Goal: Check status

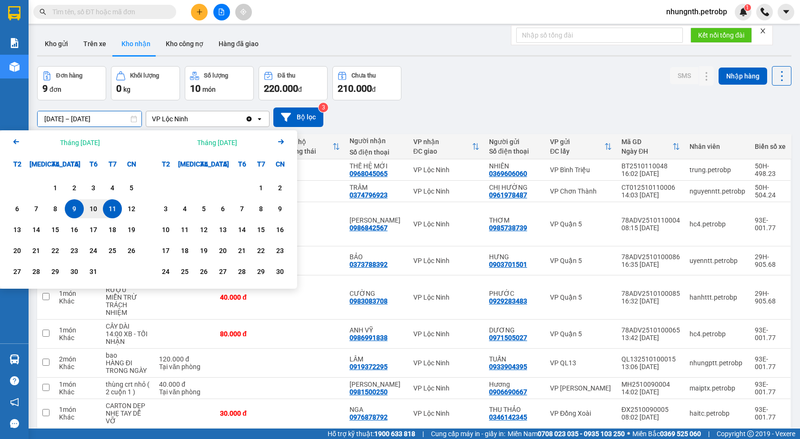
click at [536, 81] on div "Đơn hàng 9 đơn Khối lượng 0 kg Số lượng 10 món Đã thu 220.000 đ Chưa thu 210.00…" at bounding box center [414, 83] width 754 height 34
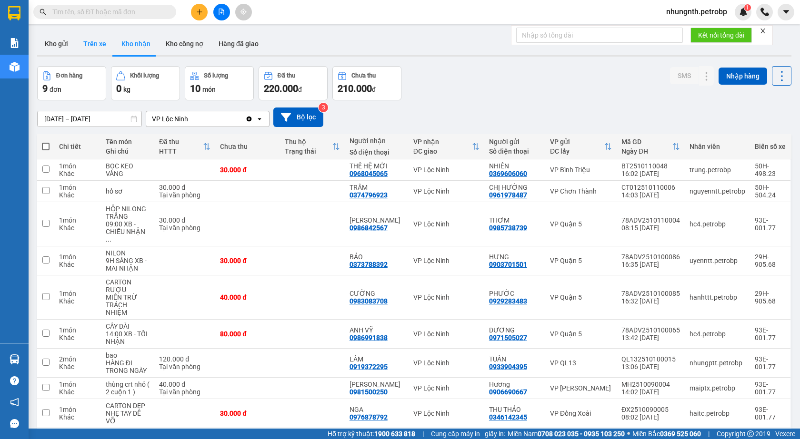
click at [90, 44] on button "Trên xe" at bounding box center [95, 43] width 38 height 23
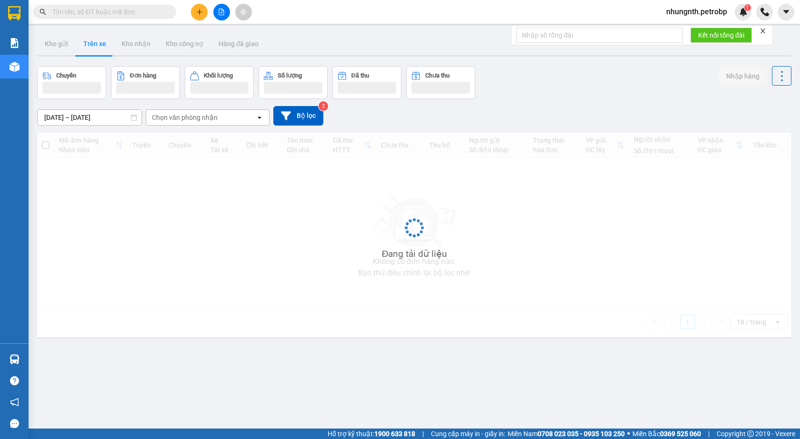
type input "[DATE] – [DATE]"
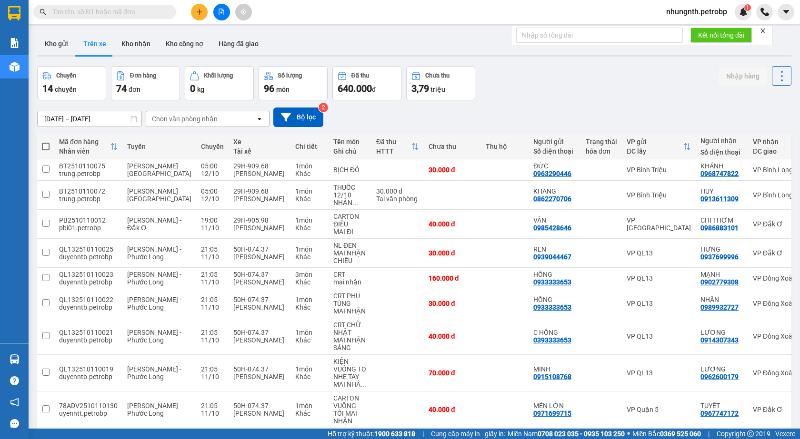
click at [200, 115] on div "Chọn văn phòng nhận" at bounding box center [185, 119] width 66 height 10
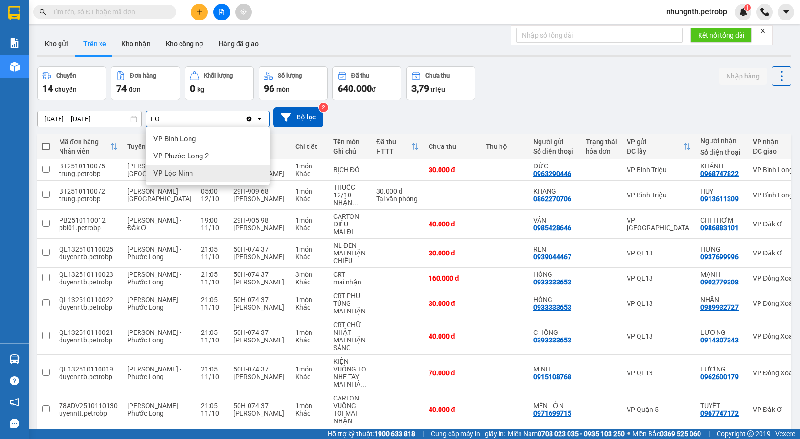
type input "LO"
click at [195, 177] on div "VP Lộc Ninh" at bounding box center [208, 173] width 124 height 17
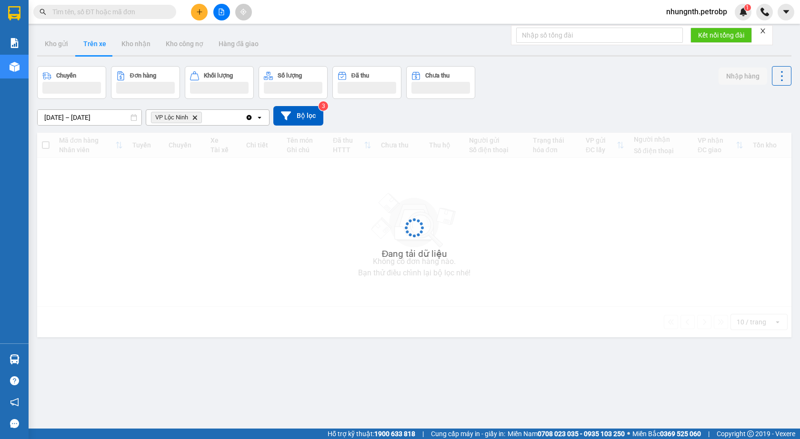
click at [51, 116] on input "[DATE] – [DATE]" at bounding box center [90, 117] width 104 height 15
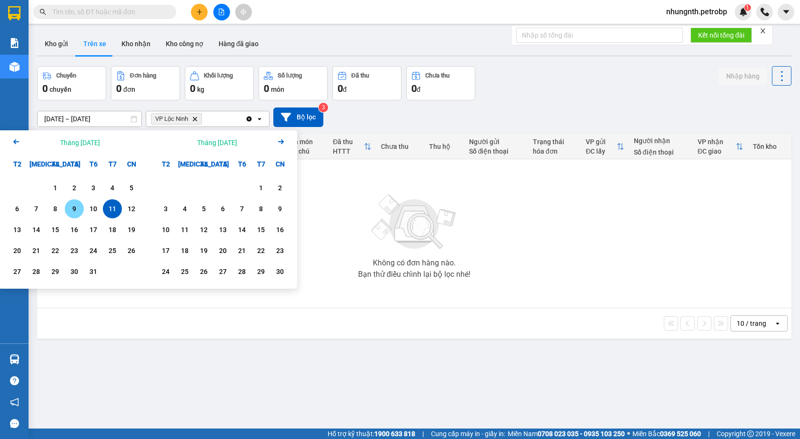
click at [70, 208] on div "9" at bounding box center [74, 208] width 13 height 11
click at [119, 210] on div "11" at bounding box center [112, 208] width 19 height 19
type input "[DATE] – [DATE]"
